Goal: Use online tool/utility: Utilize a website feature to perform a specific function

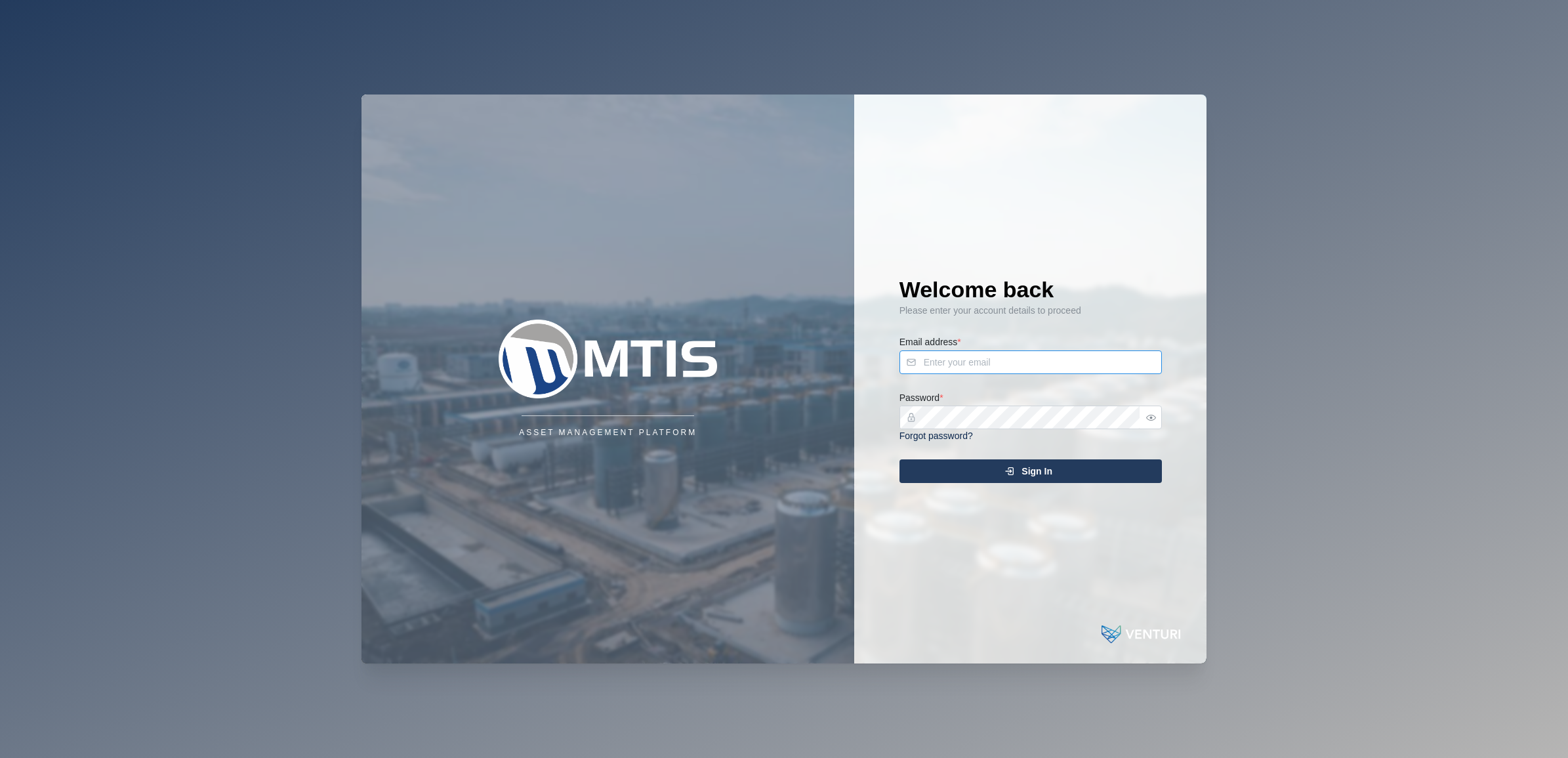
type input "[EMAIL_ADDRESS][DOMAIN_NAME]"
click at [965, 474] on div "Sign In" at bounding box center [1029, 471] width 242 height 22
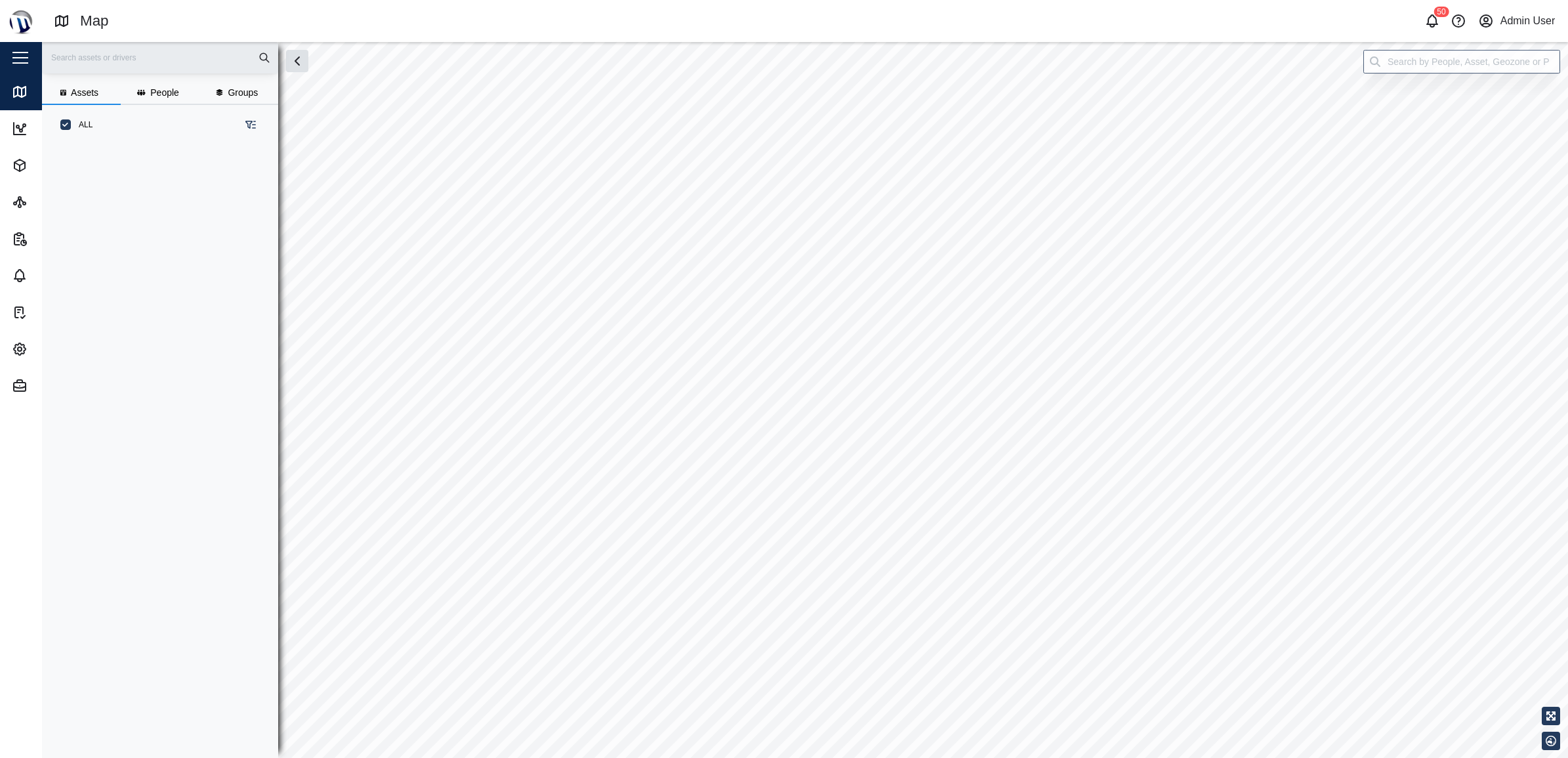
scroll to position [595, 203]
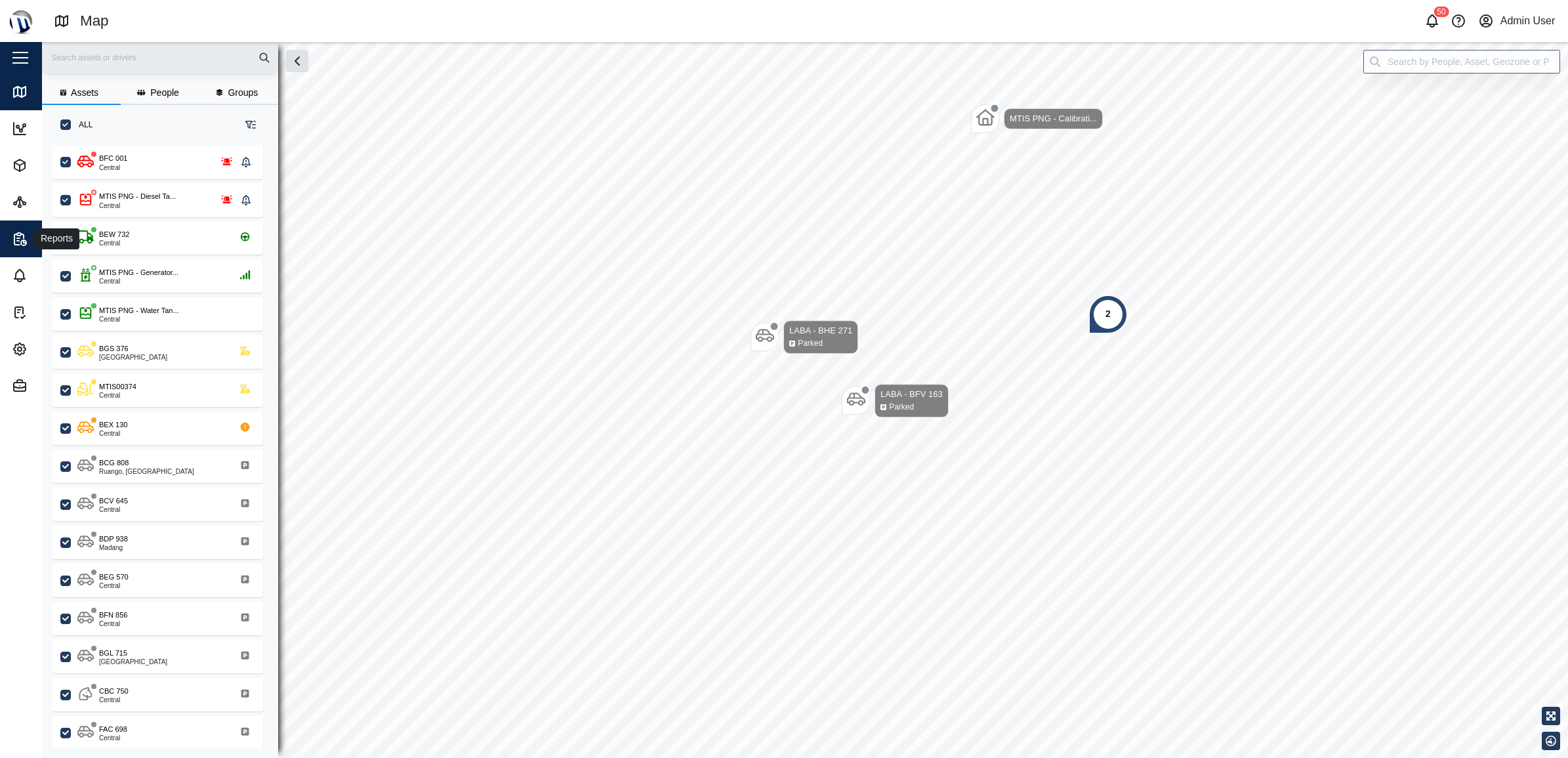
click at [17, 242] on icon "button" at bounding box center [20, 239] width 16 height 16
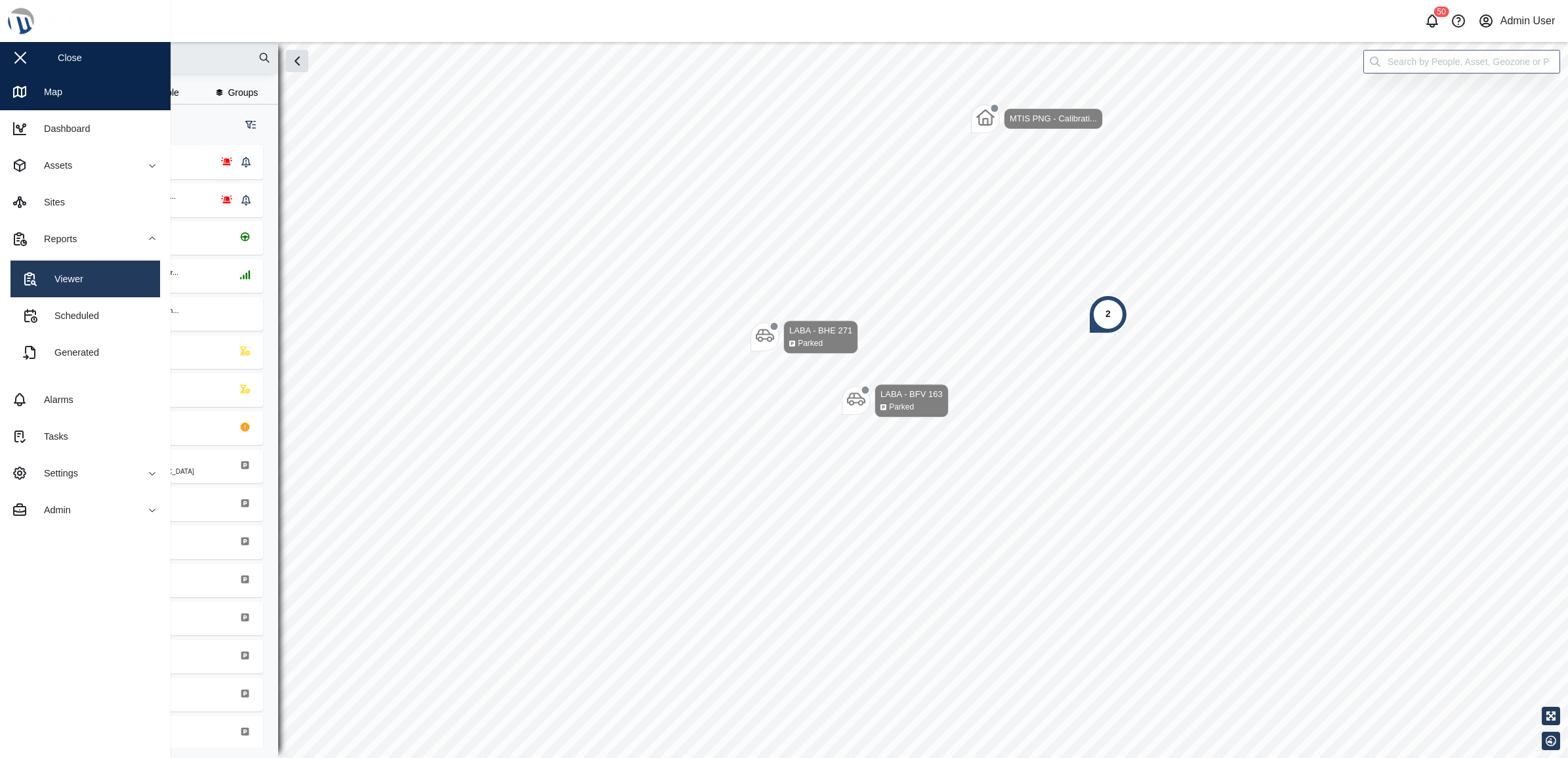
click at [68, 273] on div "Viewer" at bounding box center [64, 279] width 39 height 14
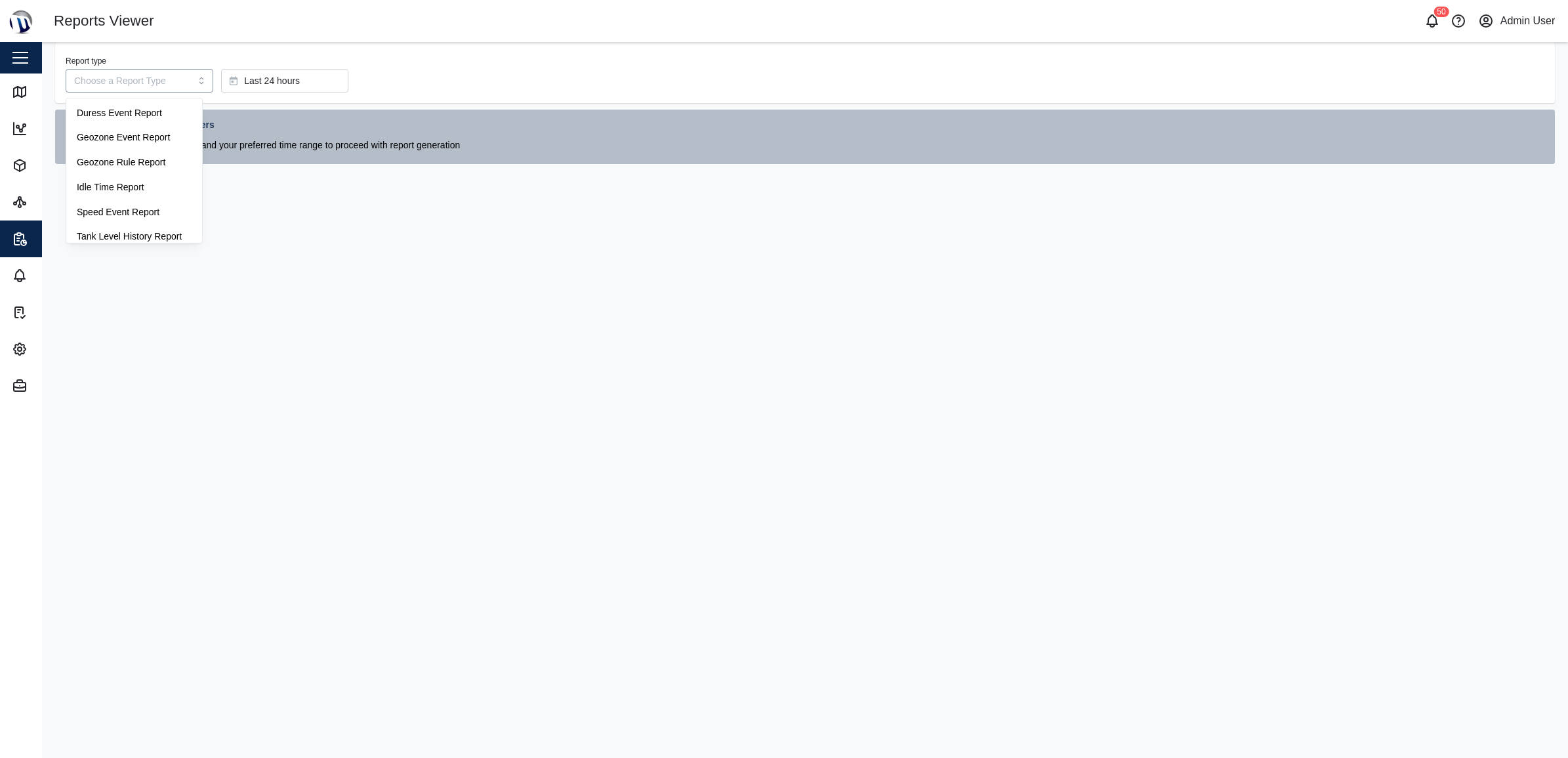
click at [155, 73] on input "Report type" at bounding box center [139, 80] width 147 height 24
type input "Tank Level History Report"
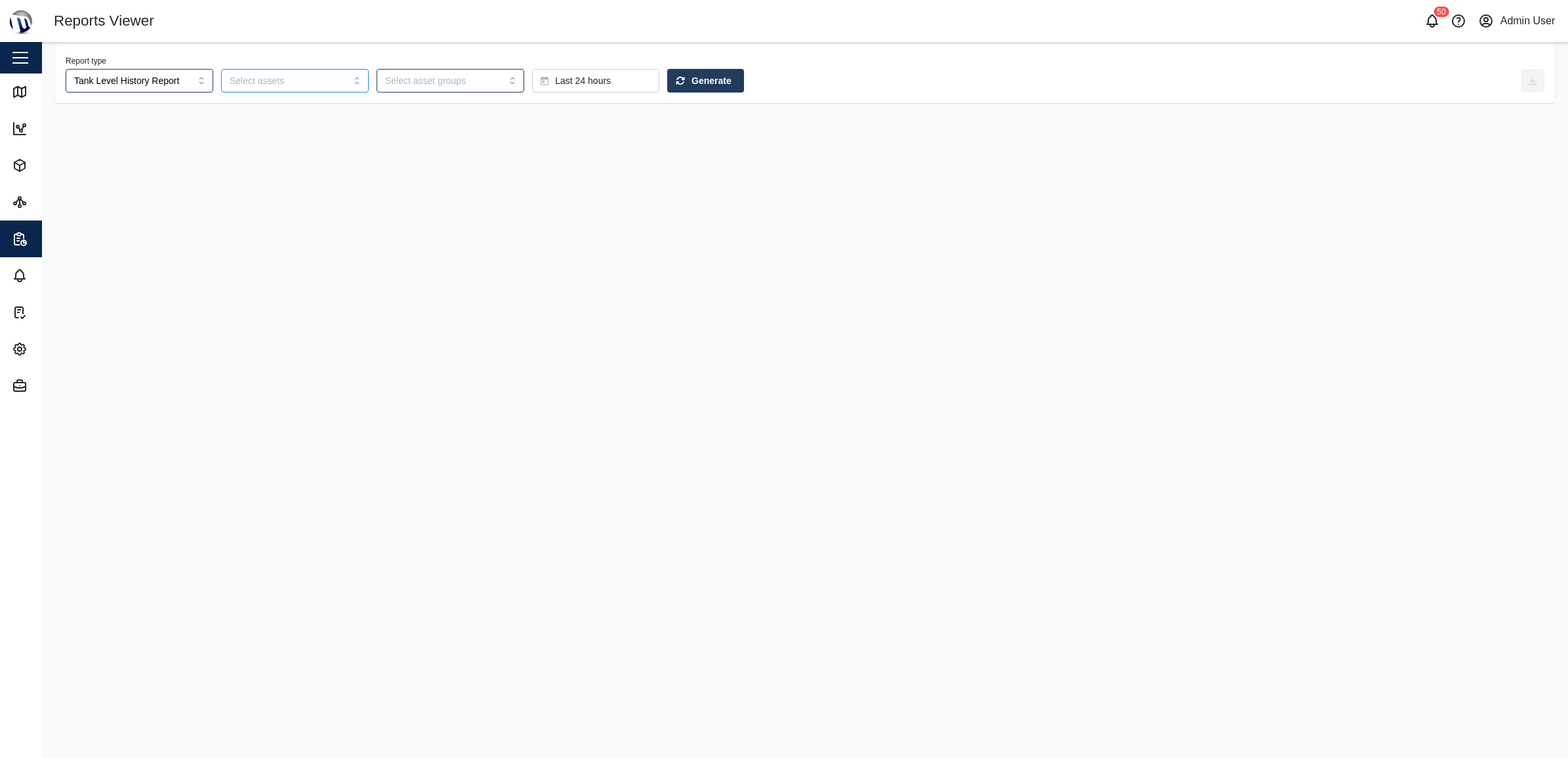
click at [313, 84] on input "search" at bounding box center [287, 80] width 115 height 10
click at [569, 80] on span "Last 24 hours" at bounding box center [583, 80] width 56 height 22
click at [562, 221] on span "Last 3 days" at bounding box center [547, 220] width 47 height 24
click at [317, 184] on main "Report type Tank Level History Report Last 3 days Generate" at bounding box center [805, 399] width 1526 height 716
click at [691, 83] on span "Generate" at bounding box center [711, 80] width 40 height 22
